Goal: Task Accomplishment & Management: Complete application form

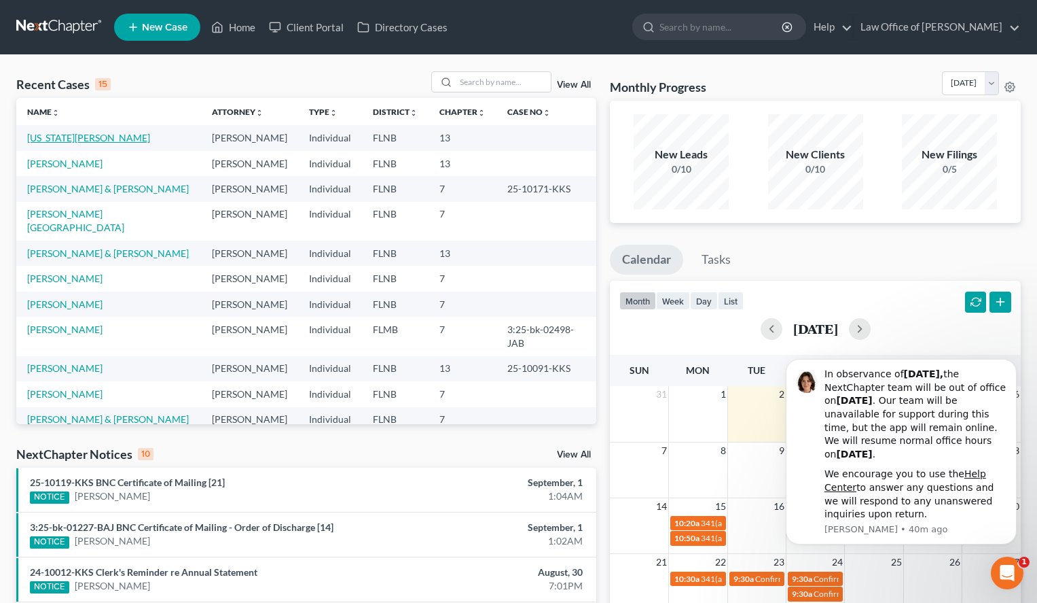
click at [55, 141] on link "[US_STATE][PERSON_NAME]" at bounding box center [88, 138] width 123 height 12
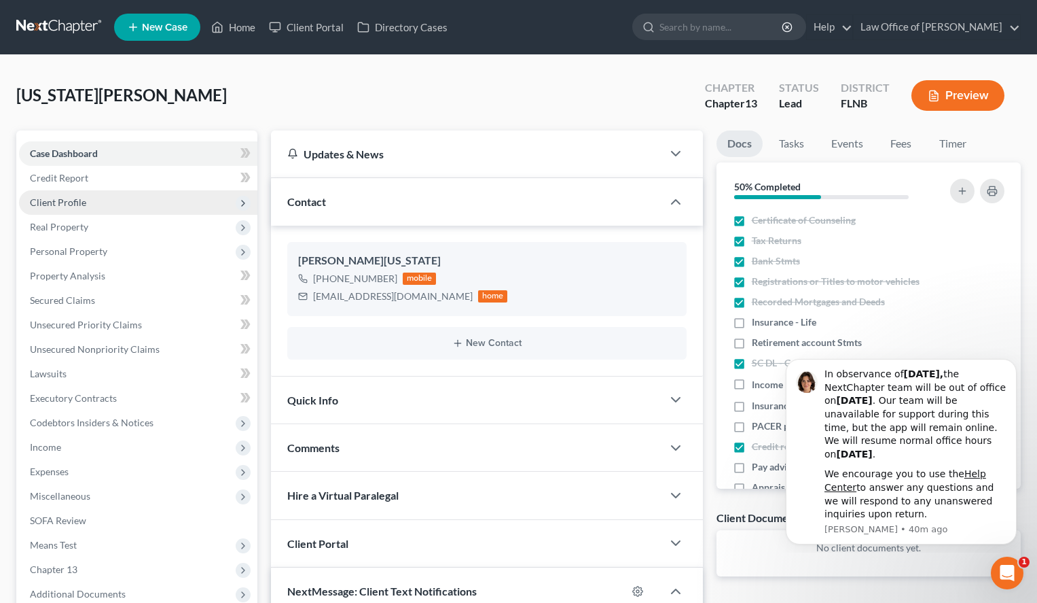
click at [60, 192] on span "Client Profile" at bounding box center [138, 202] width 238 height 24
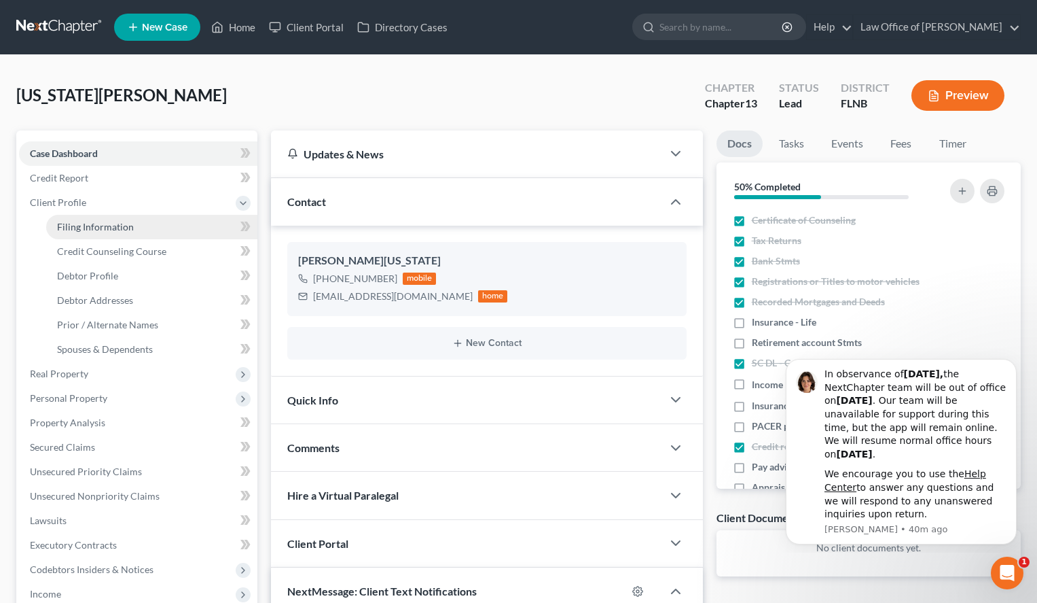
click at [73, 224] on span "Filing Information" at bounding box center [95, 227] width 77 height 12
select select "1"
select select "0"
select select "3"
select select "9"
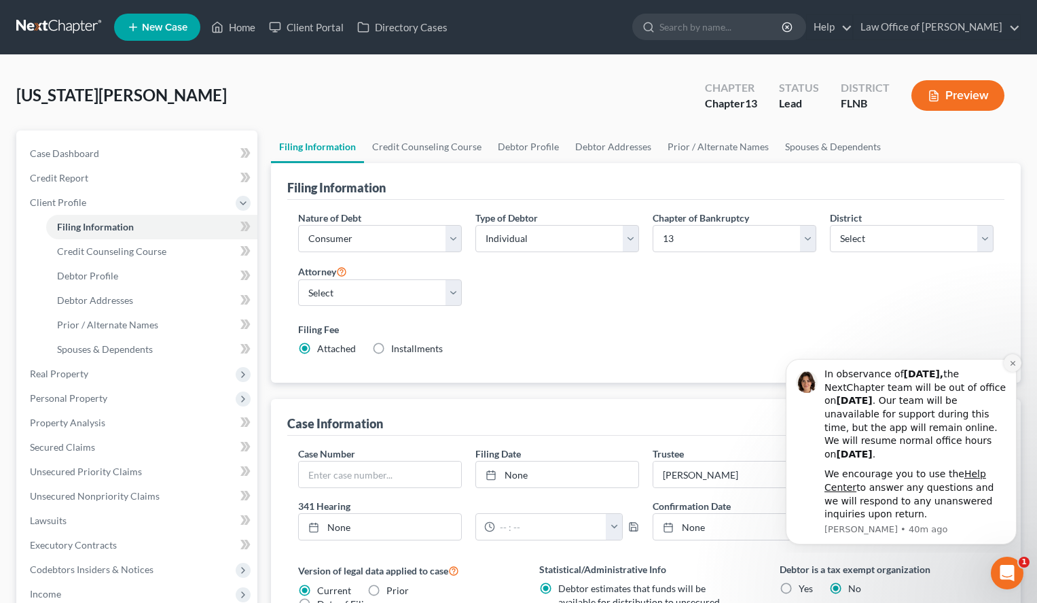
click at [1010, 359] on icon "Dismiss notification" at bounding box center [1012, 362] width 7 height 7
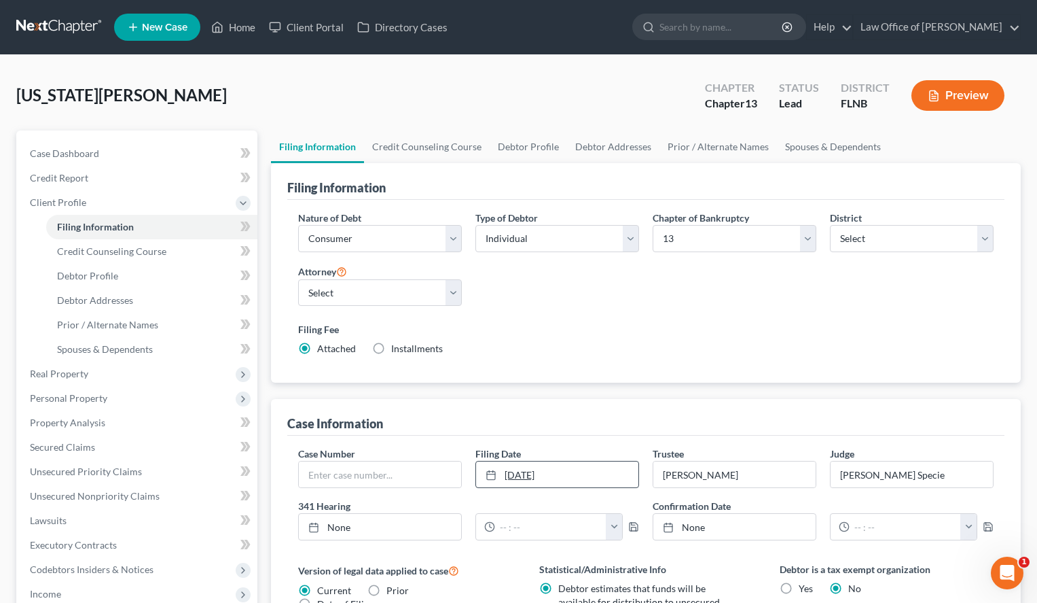
type input "9/2/2025"
click at [593, 470] on link "9/2/2025" at bounding box center [557, 474] width 162 height 26
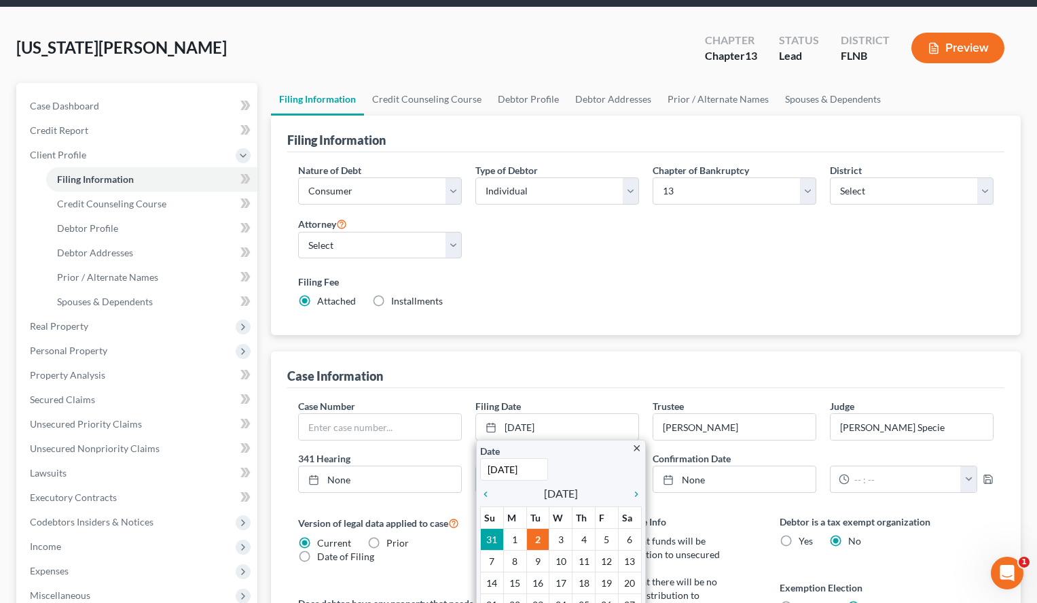
scroll to position [69, 0]
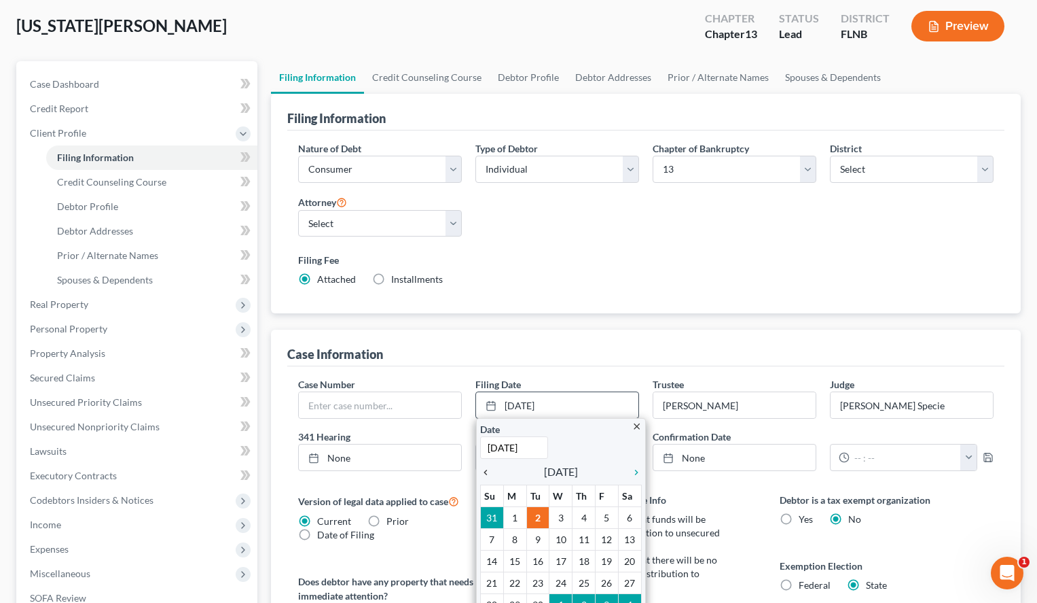
click at [488, 471] on icon "chevron_left" at bounding box center [489, 472] width 18 height 11
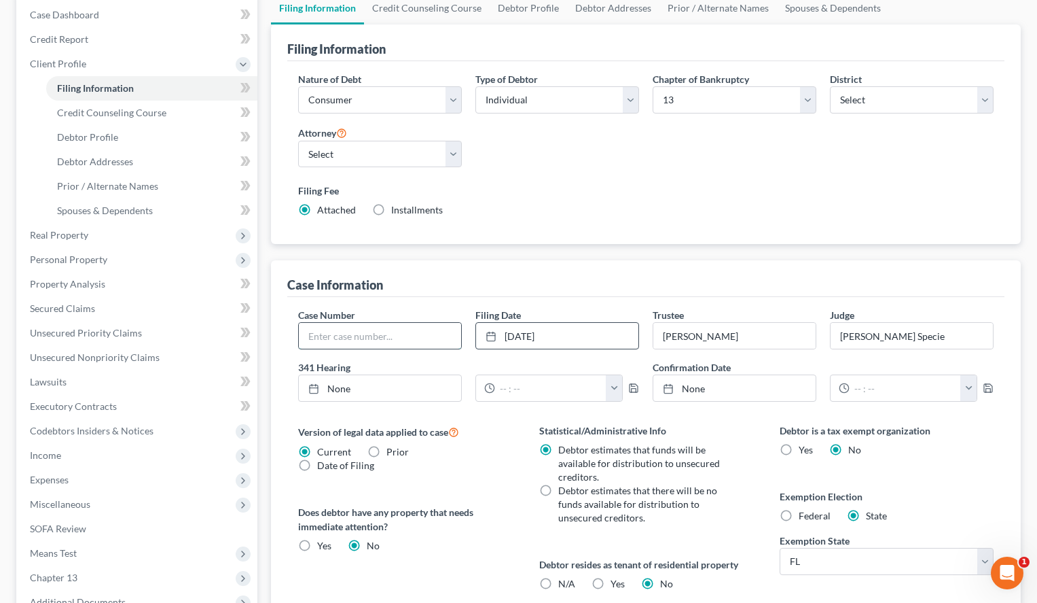
click at [414, 334] on input "text" at bounding box center [380, 336] width 162 height 26
click at [812, 213] on div "Filing Fee Attached Installments Installments" at bounding box center [646, 199] width 696 height 33
click at [403, 343] on input "text" at bounding box center [380, 336] width 162 height 26
paste input "25-10224-KKS"
type input "25-10224-KKS"
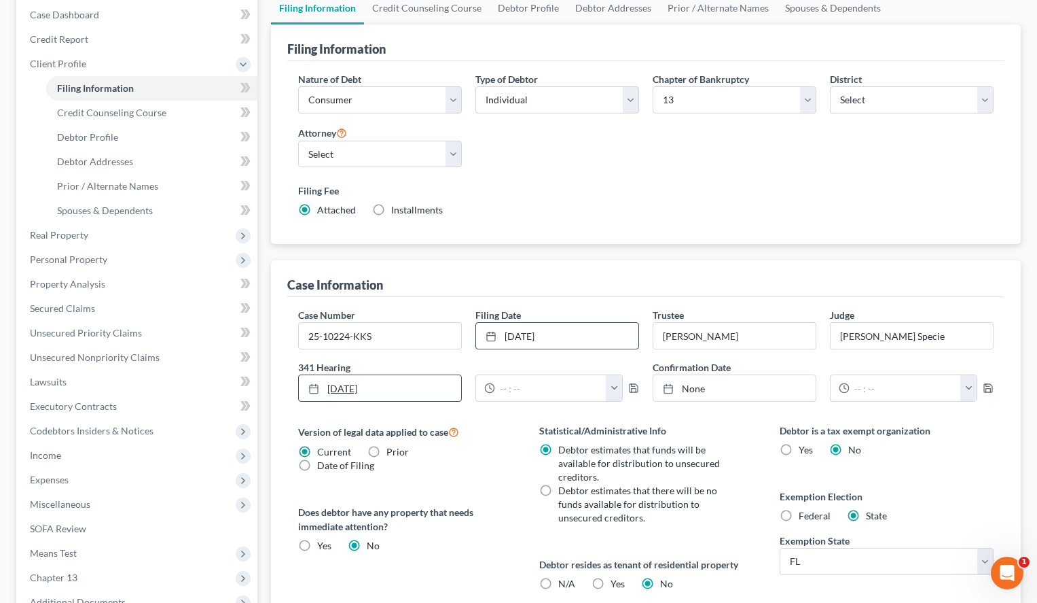
click at [401, 387] on link "9/2/2025" at bounding box center [380, 388] width 162 height 26
click at [594, 388] on input "text" at bounding box center [550, 388] width 111 height 26
click at [654, 285] on div "Case Information" at bounding box center [645, 278] width 717 height 37
click at [564, 387] on input "10:" at bounding box center [550, 388] width 111 height 26
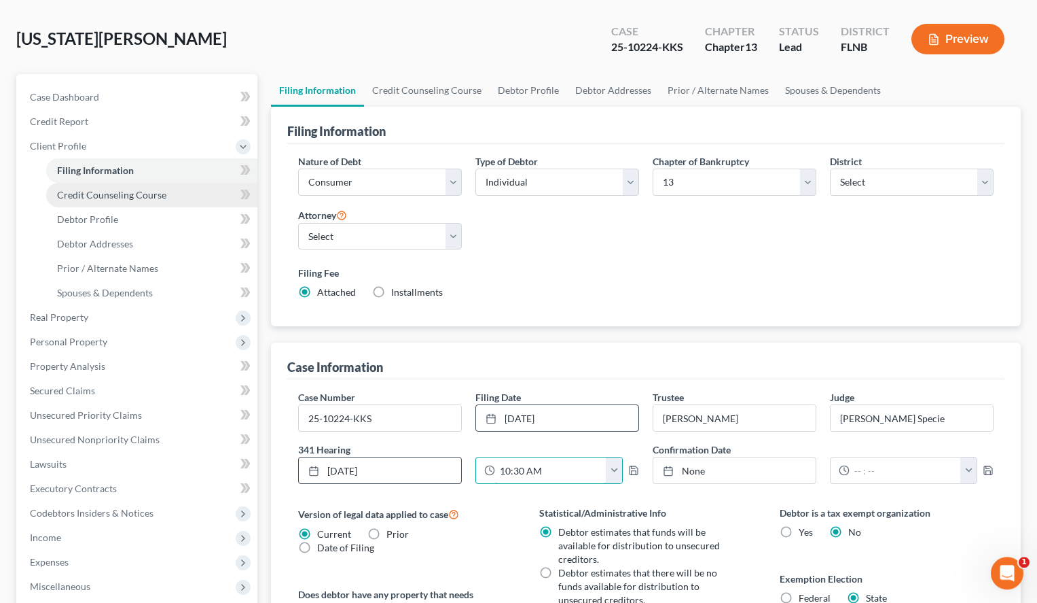
scroll to position [0, 0]
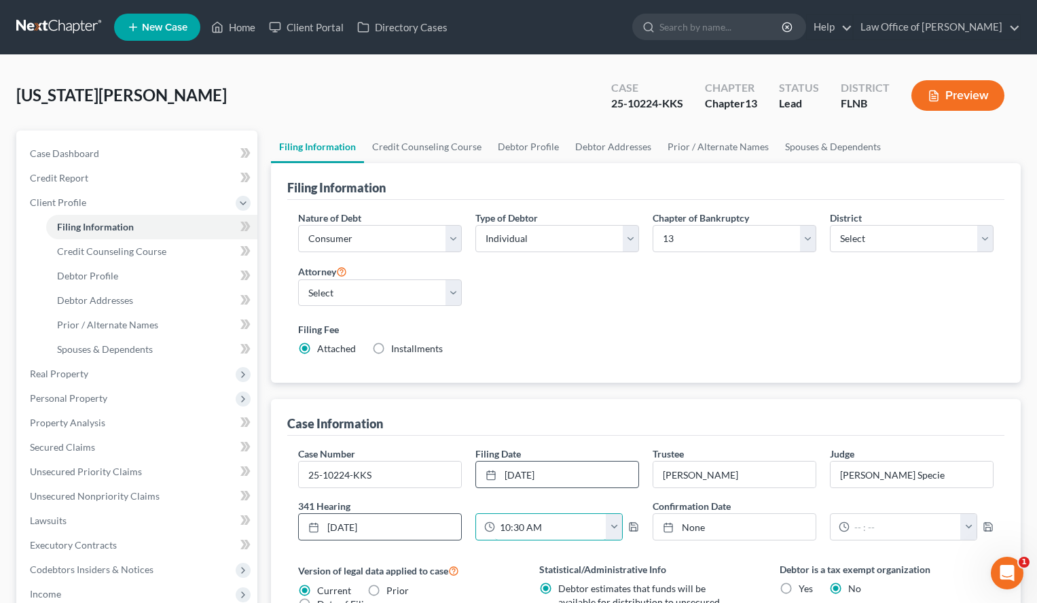
type input "10:30 AM"
click at [78, 17] on link at bounding box center [59, 27] width 87 height 24
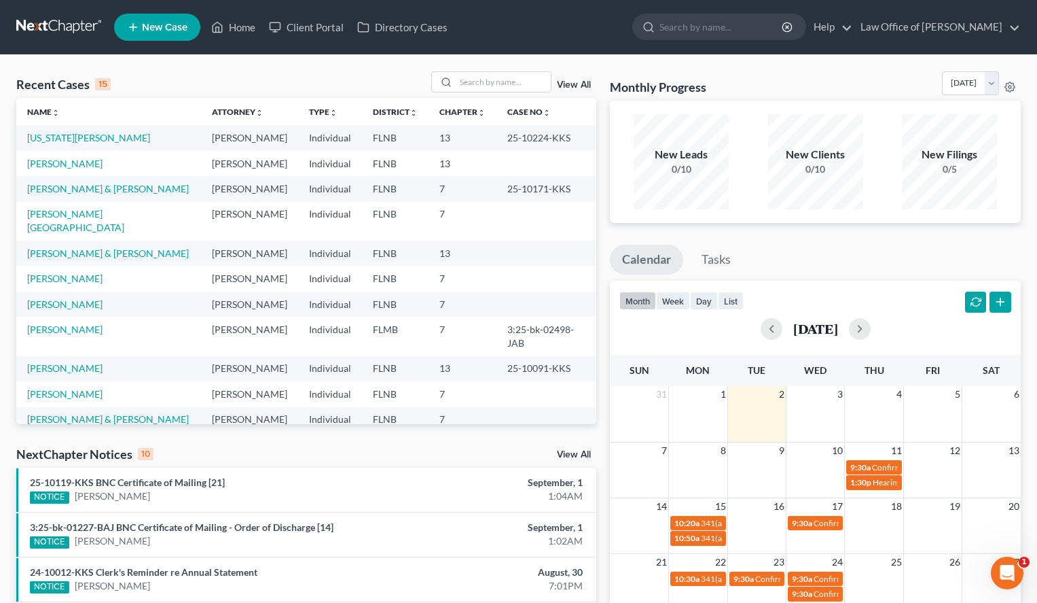
click at [779, 75] on div "Monthly Progress Bankruptcy Bankruptcy September 2025 August 2025 July 2025 Jun…" at bounding box center [815, 85] width 411 height 29
drag, startPoint x: 492, startPoint y: 137, endPoint x: 562, endPoint y: 147, distance: 71.4
click at [562, 147] on td "25-10224-KKS" at bounding box center [547, 137] width 101 height 25
copy td "25-10224-KKS"
click at [562, 127] on td "25-10224-KKS" at bounding box center [547, 137] width 101 height 25
